Goal: Navigation & Orientation: Find specific page/section

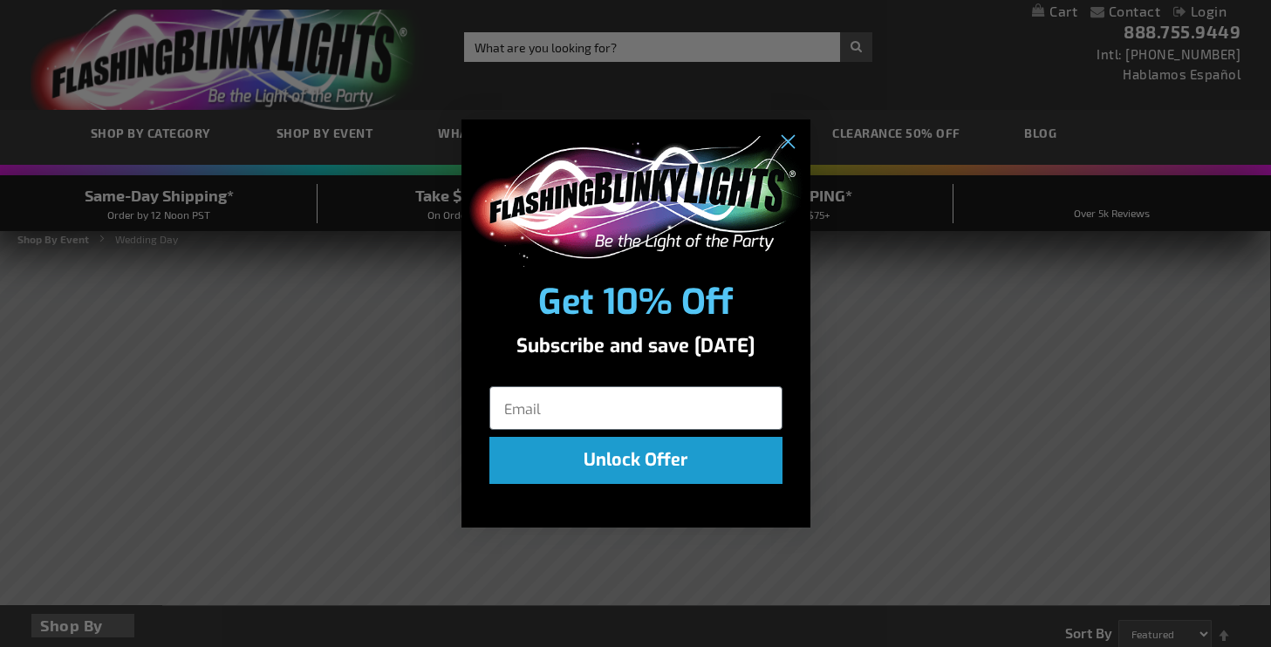
click at [785, 126] on div "POPUP Form" at bounding box center [635, 198] width 349 height 157
click at [787, 131] on circle "Close dialog" at bounding box center [786, 141] width 29 height 29
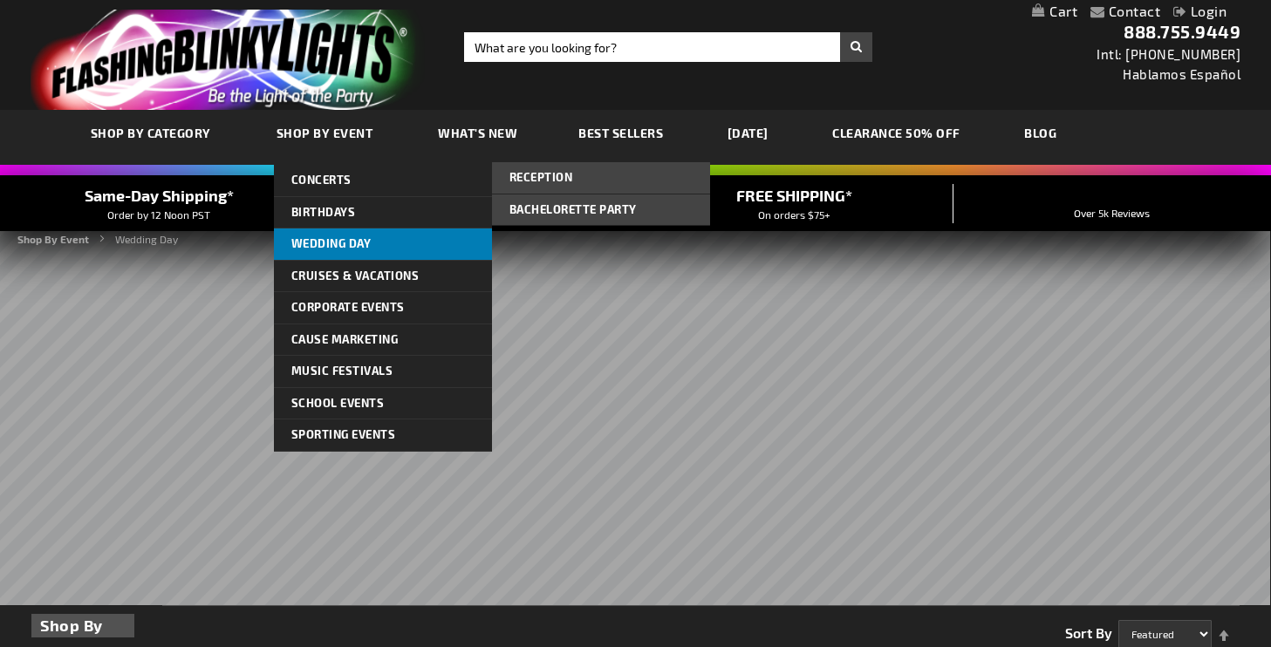
click at [388, 243] on link "Wedding Day" at bounding box center [383, 244] width 218 height 31
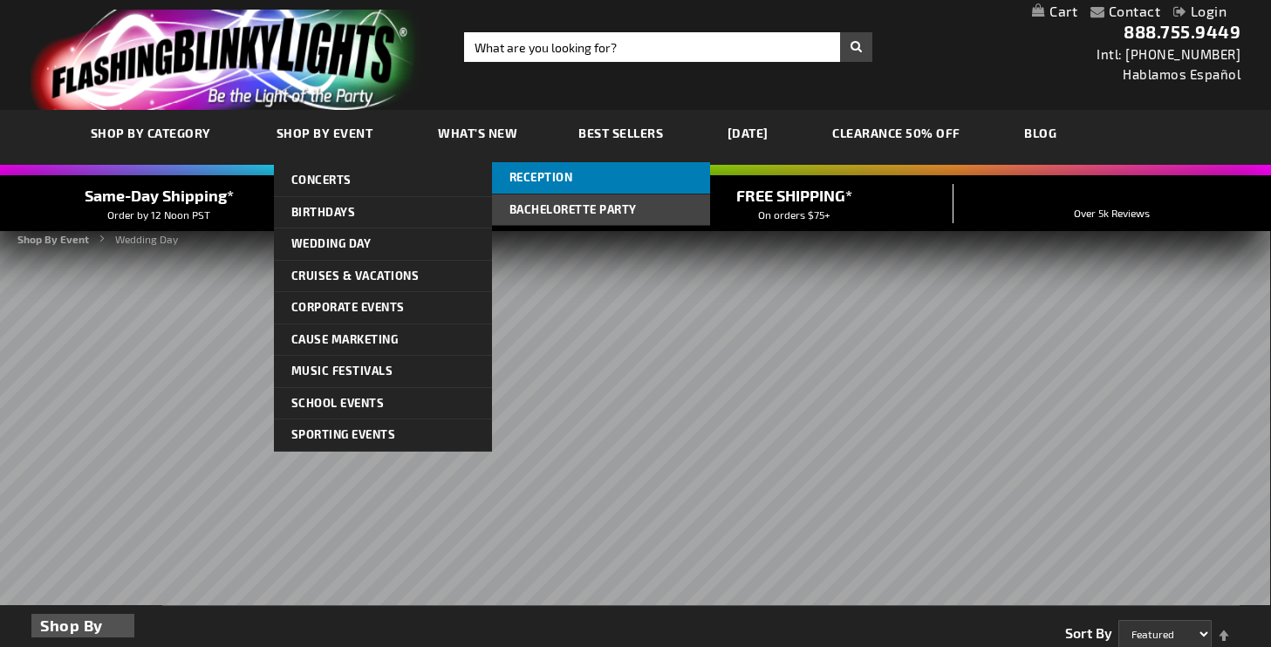
click at [545, 181] on span "Reception" at bounding box center [541, 177] width 64 height 14
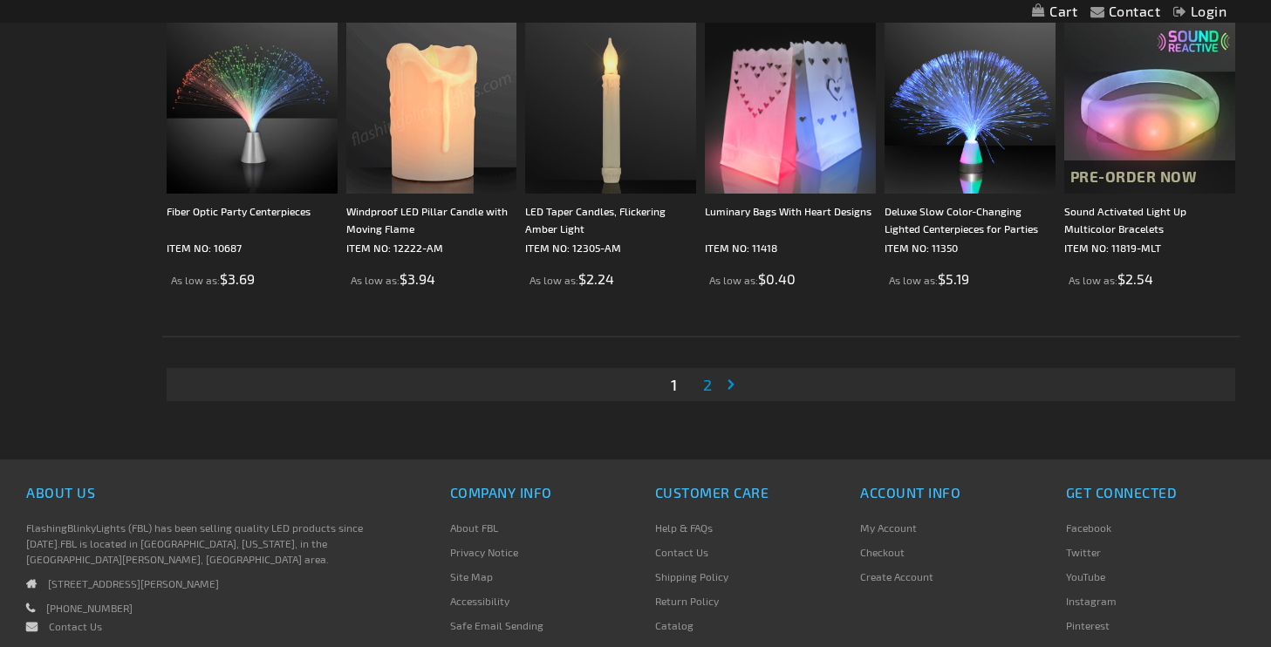
scroll to position [3492, 0]
